Goal: Information Seeking & Learning: Find contact information

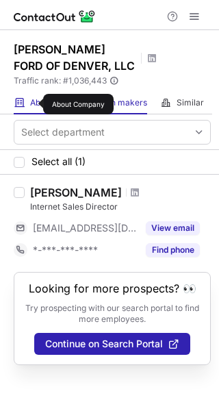
click at [34, 104] on span "About" at bounding box center [41, 102] width 23 height 11
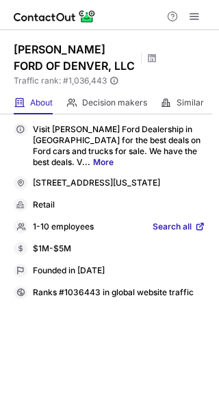
click at [168, 221] on span "Search all" at bounding box center [172, 227] width 39 height 12
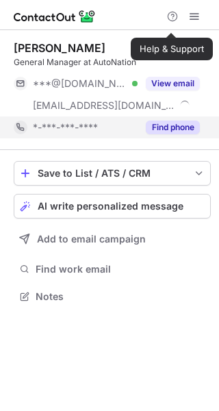
scroll to position [287, 219]
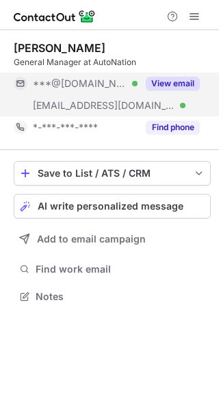
click at [163, 84] on button "View email" at bounding box center [173, 84] width 54 height 14
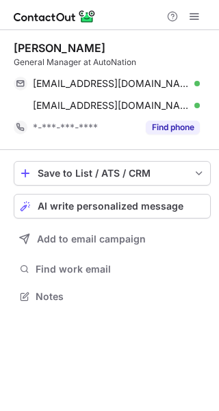
scroll to position [287, 219]
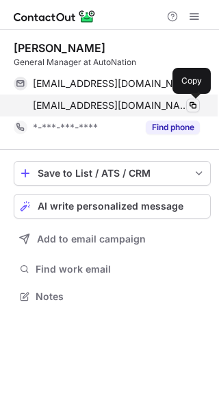
click at [192, 106] on span at bounding box center [193, 105] width 11 height 11
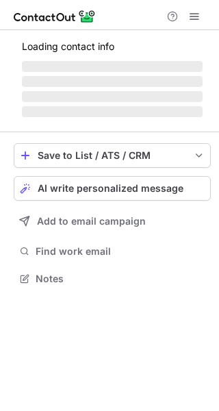
scroll to position [265, 219]
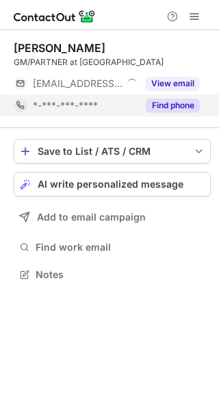
scroll to position [265, 219]
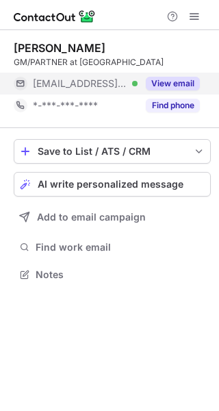
click at [172, 86] on button "View email" at bounding box center [173, 84] width 54 height 14
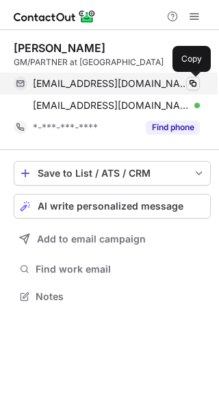
click at [193, 82] on span at bounding box center [193, 83] width 11 height 11
